Goal: Task Accomplishment & Management: Use online tool/utility

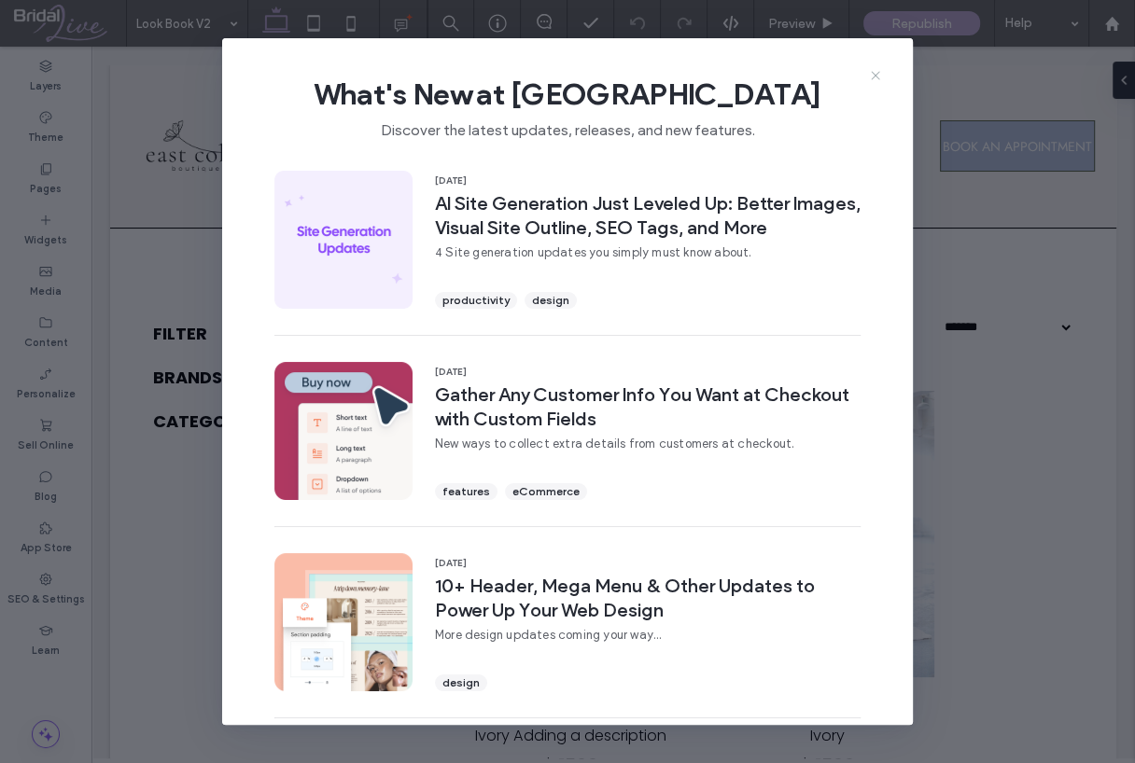
click at [873, 79] on icon at bounding box center [875, 75] width 15 height 15
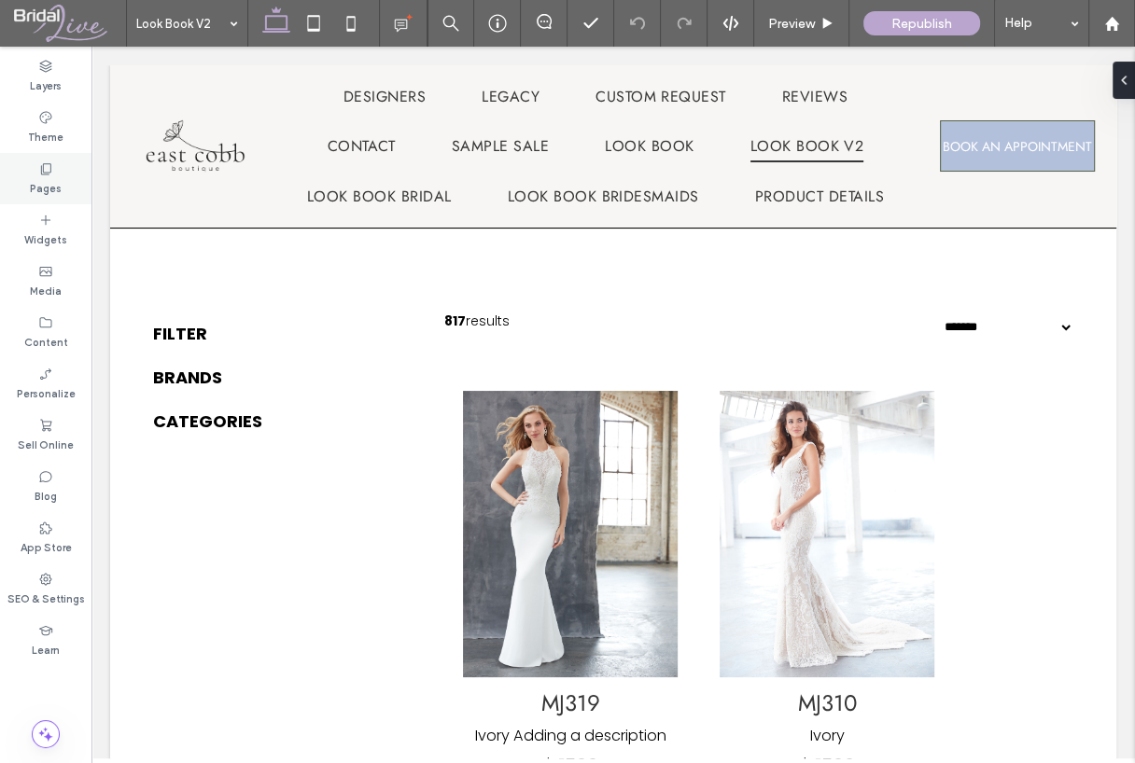
click at [51, 180] on label "Pages" at bounding box center [46, 186] width 32 height 21
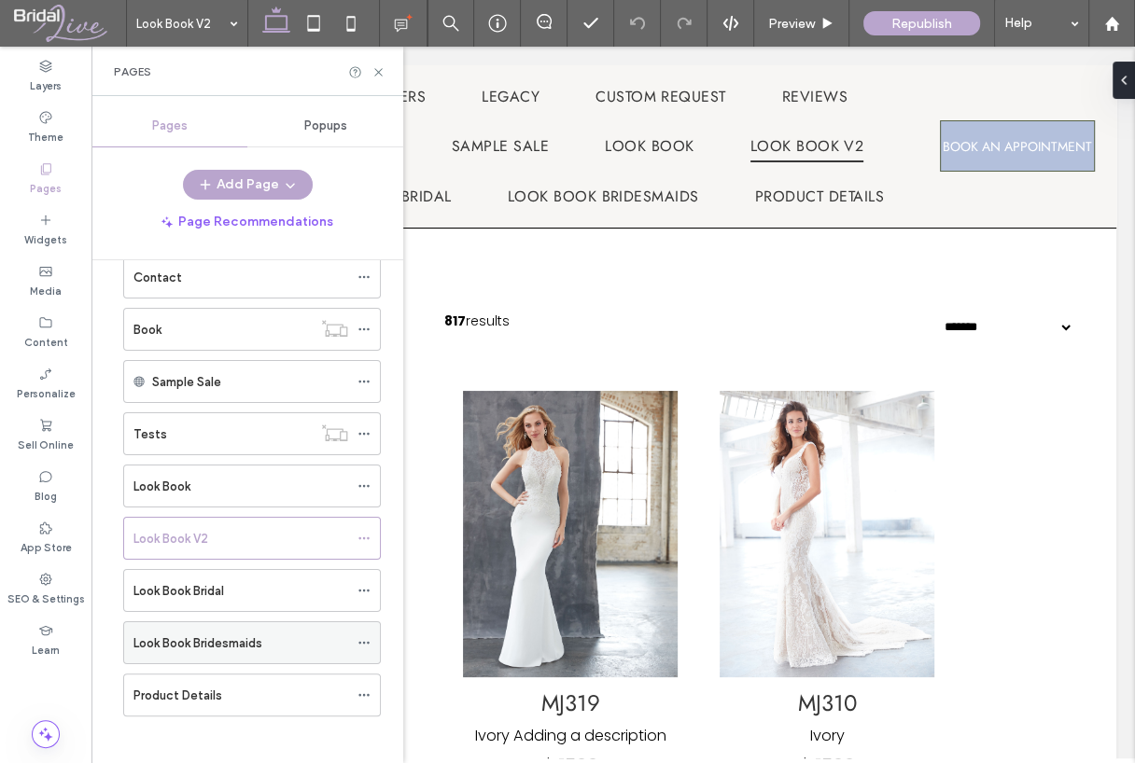
scroll to position [302, 0]
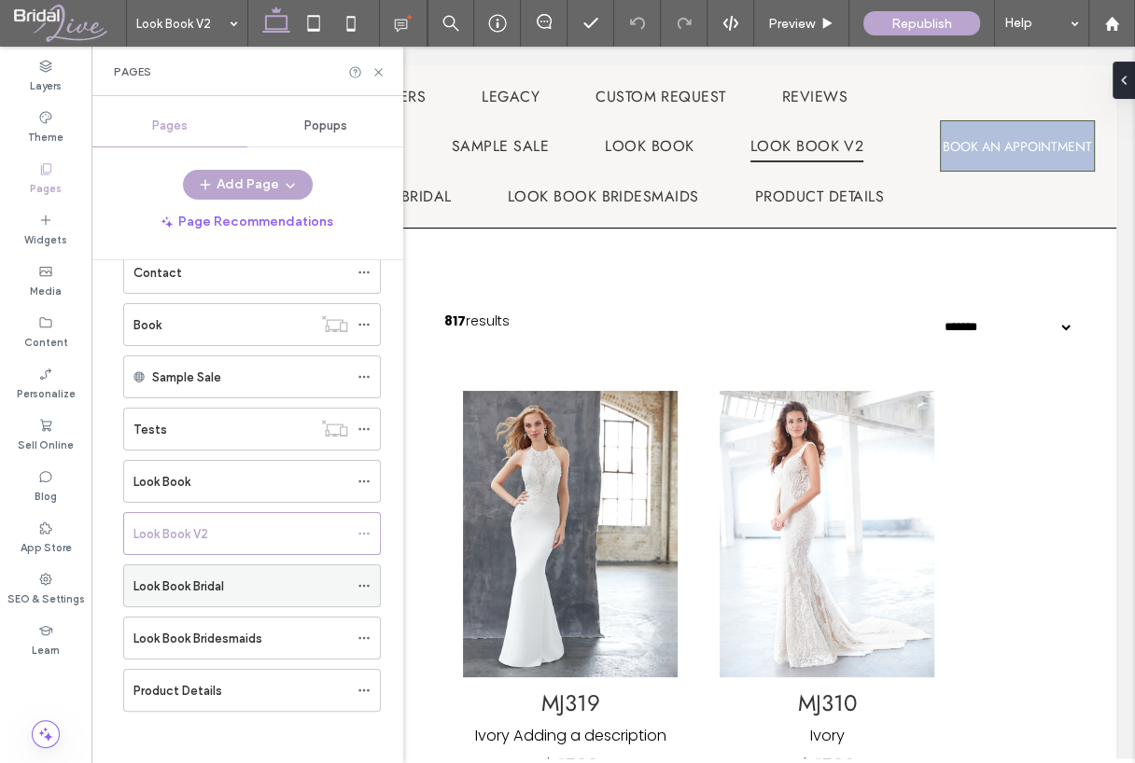
click at [361, 580] on icon at bounding box center [363, 586] width 13 height 13
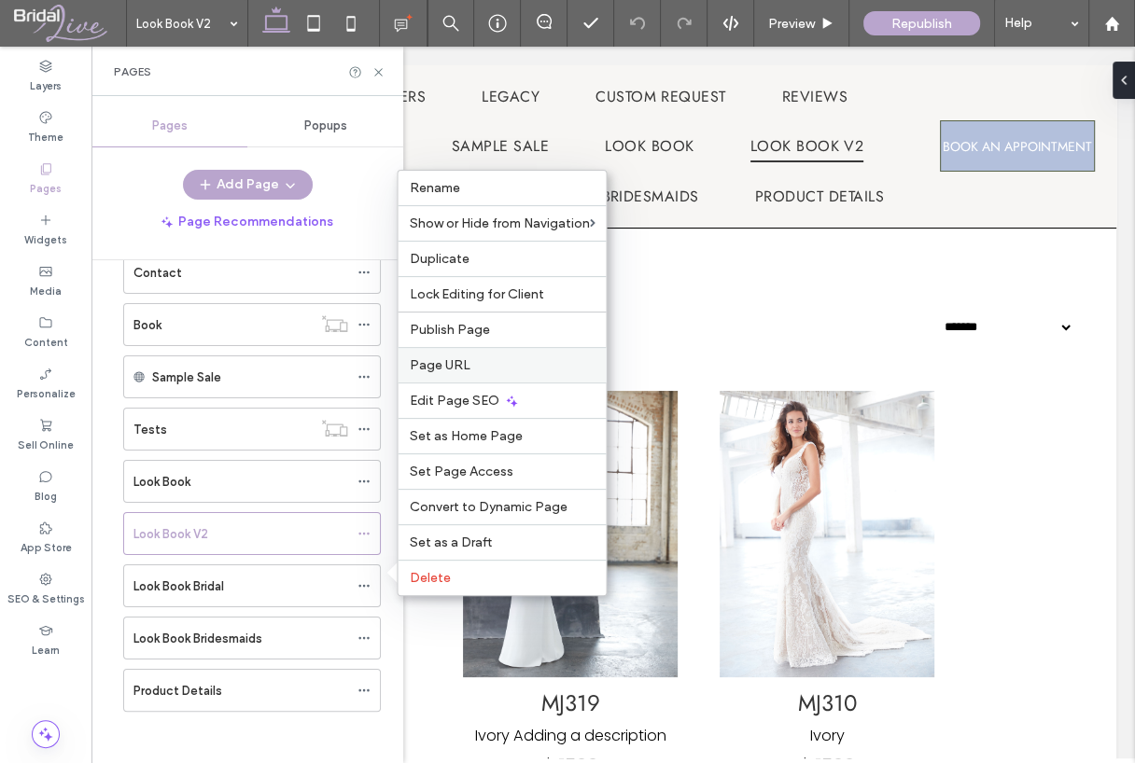
click at [460, 360] on div "Page URL" at bounding box center [502, 364] width 208 height 35
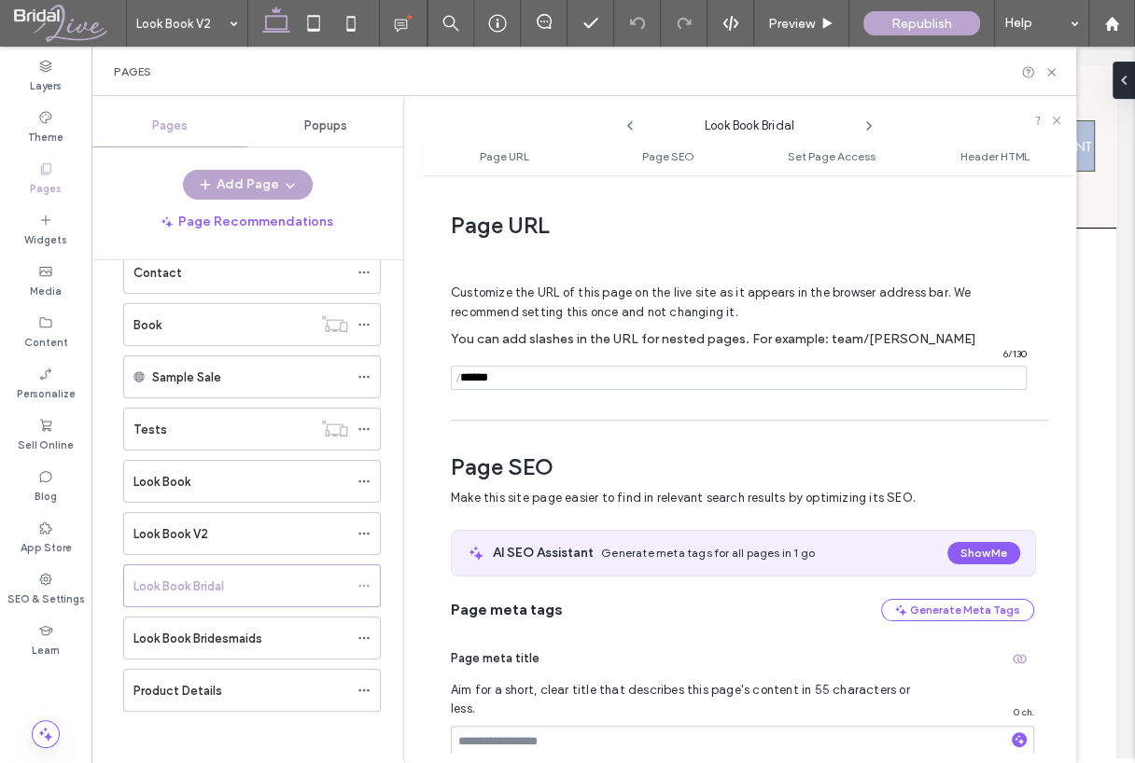
scroll to position [8, 0]
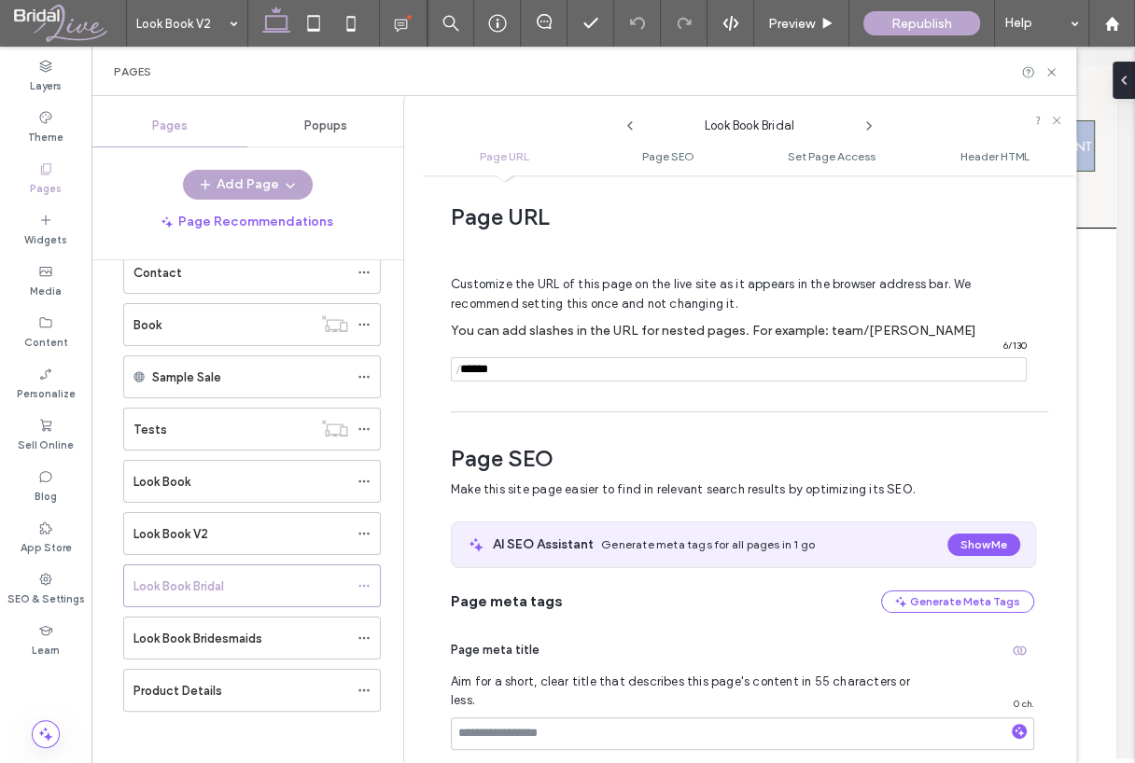
click at [554, 371] on input "notEmpty" at bounding box center [739, 369] width 576 height 24
paste input "*****"
click at [507, 364] on input "notEmpty" at bounding box center [739, 369] width 576 height 24
click at [627, 380] on input "notEmpty" at bounding box center [739, 369] width 576 height 24
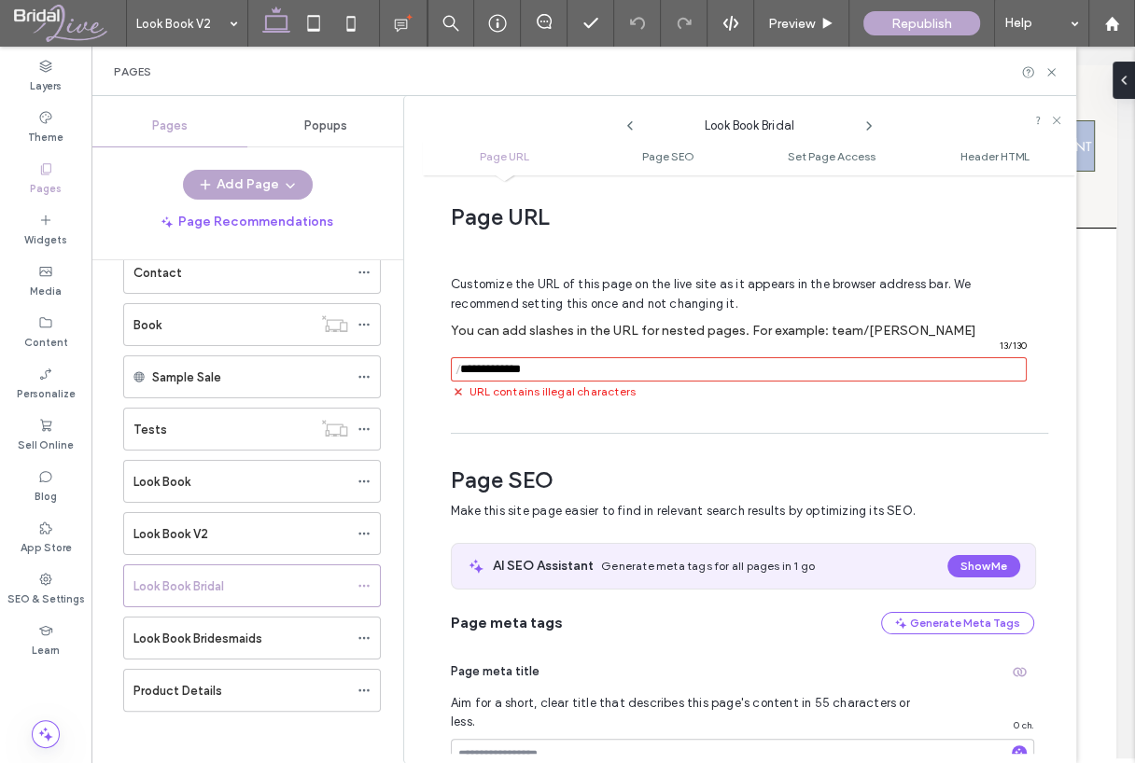
click at [493, 371] on input "notEmpty" at bounding box center [739, 369] width 576 height 24
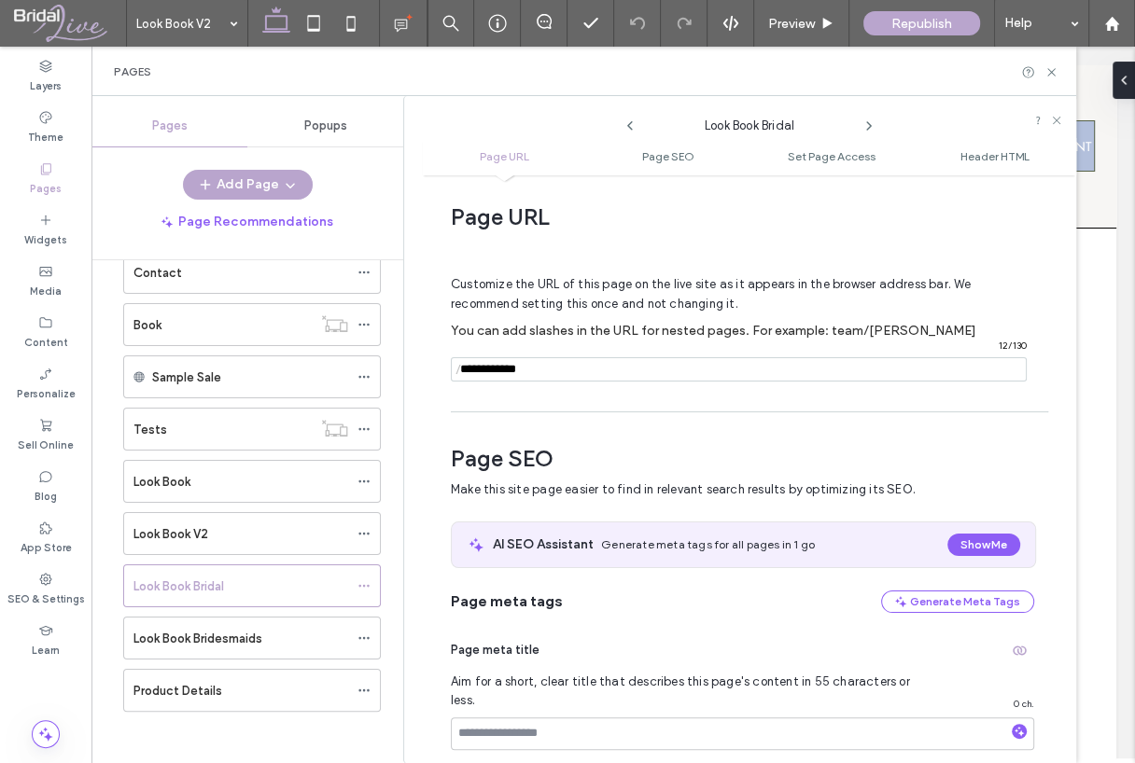
type input "**********"
click at [875, 123] on icon at bounding box center [868, 126] width 15 height 15
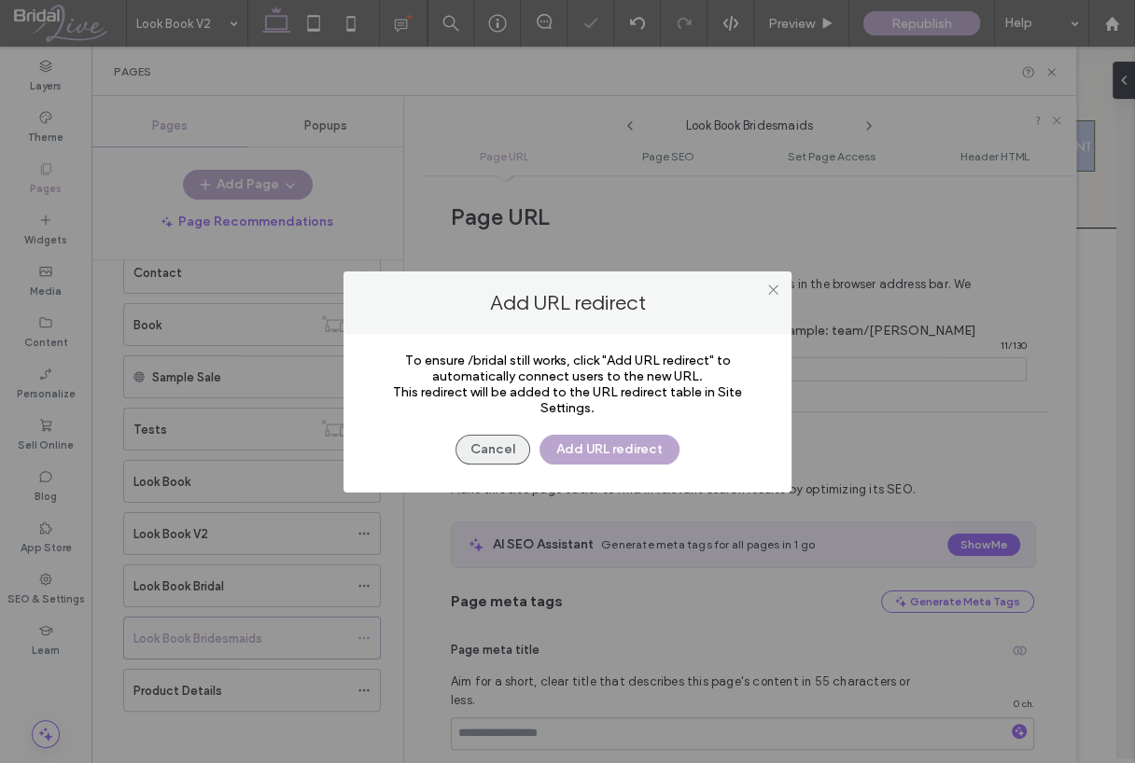
click at [511, 445] on button "Cancel" at bounding box center [492, 450] width 75 height 30
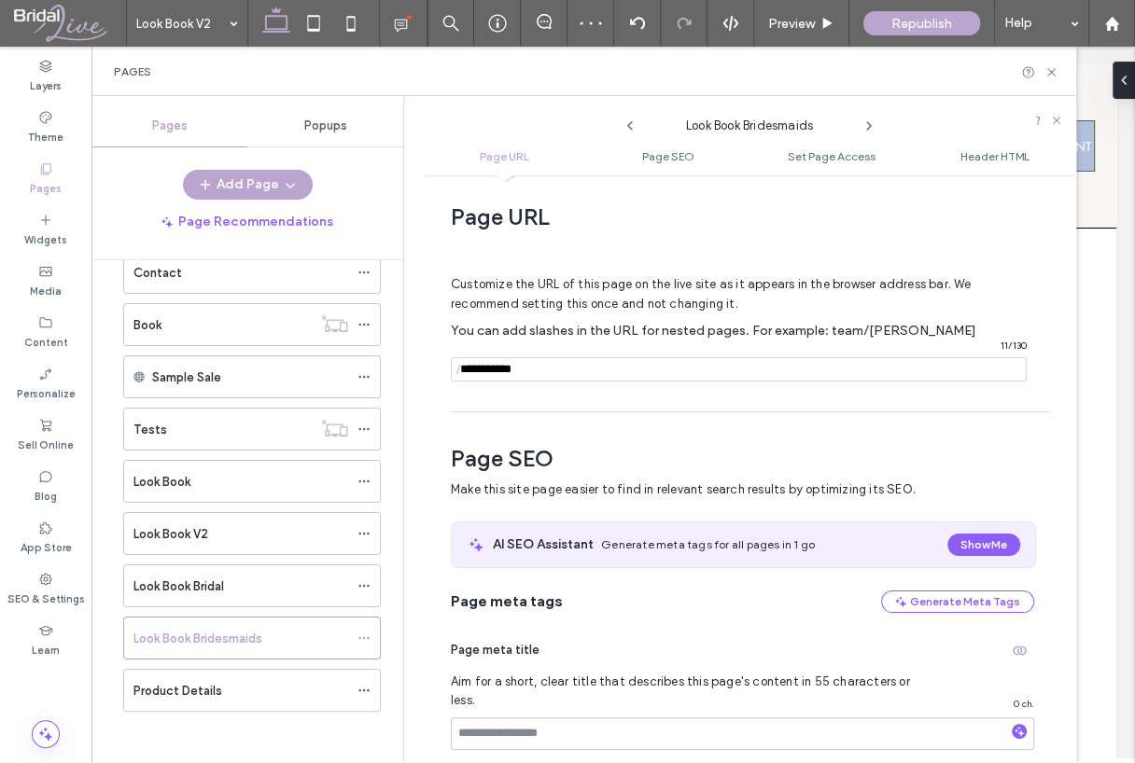
click at [546, 358] on input "notEmpty" at bounding box center [739, 369] width 576 height 24
paste input "******"
click at [531, 371] on input "notEmpty" at bounding box center [739, 369] width 576 height 24
click at [527, 371] on input "notEmpty" at bounding box center [739, 369] width 576 height 24
type input "**********"
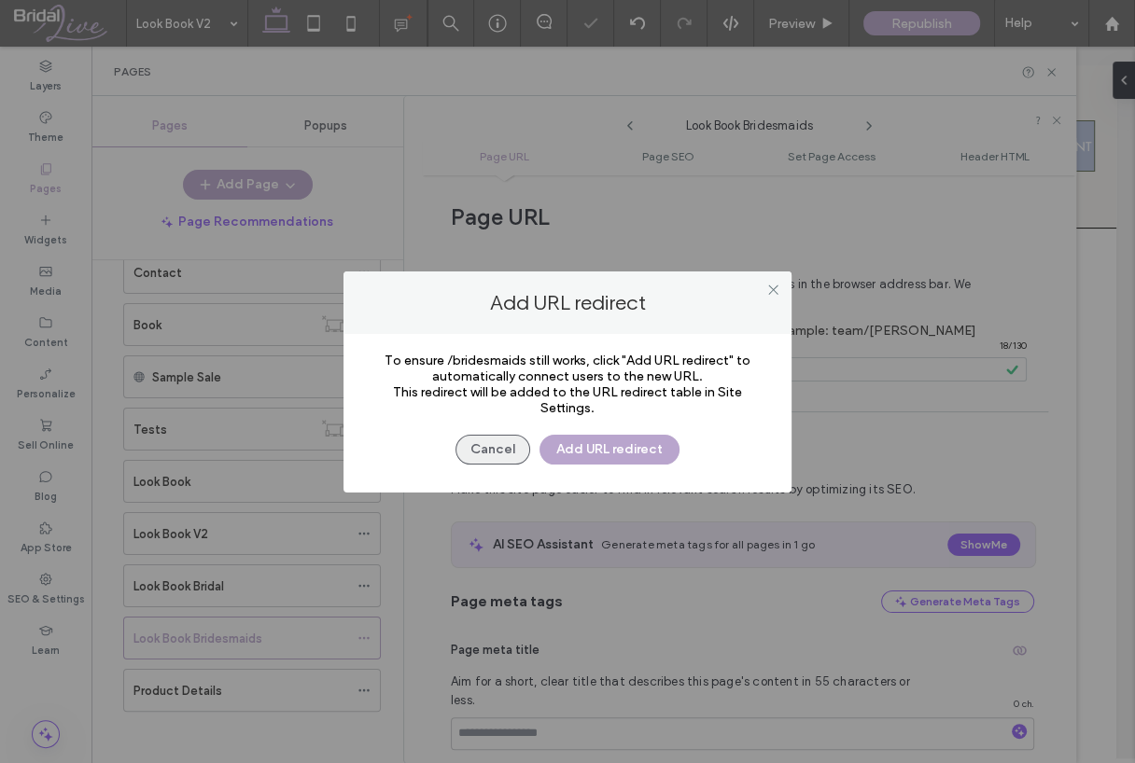
click at [475, 450] on button "Cancel" at bounding box center [492, 450] width 75 height 30
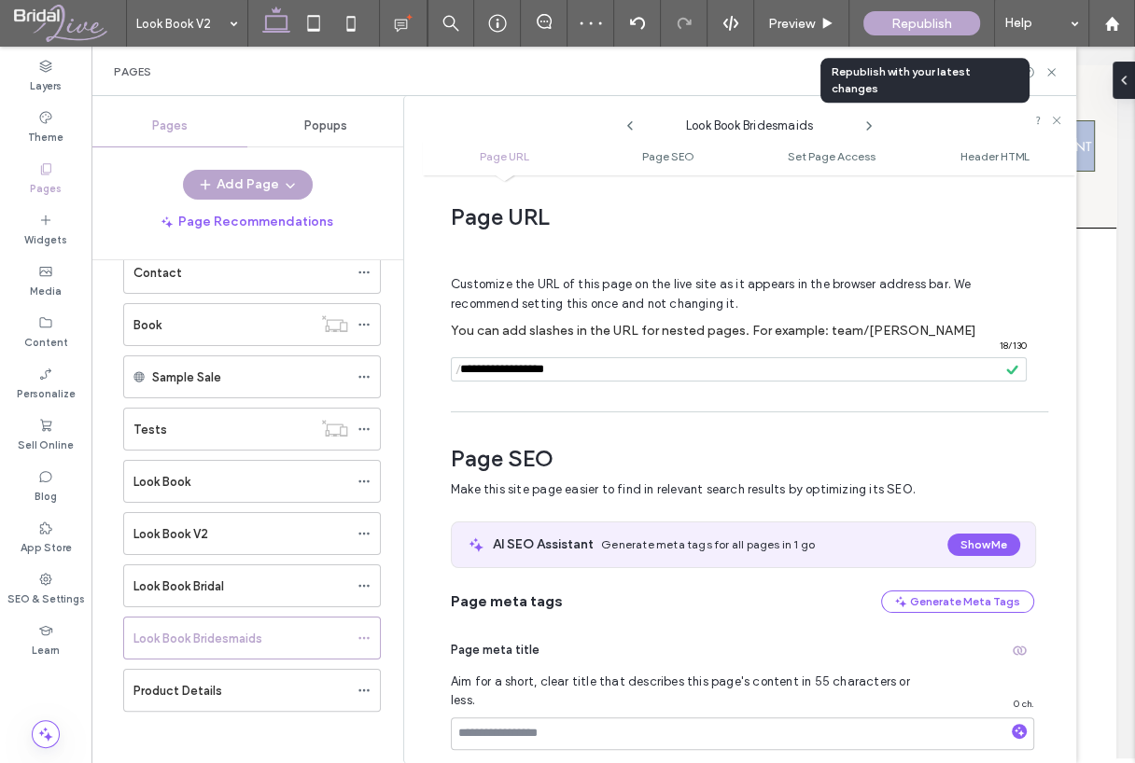
click at [878, 28] on div "Republish" at bounding box center [921, 23] width 117 height 24
